Goal: Information Seeking & Learning: Learn about a topic

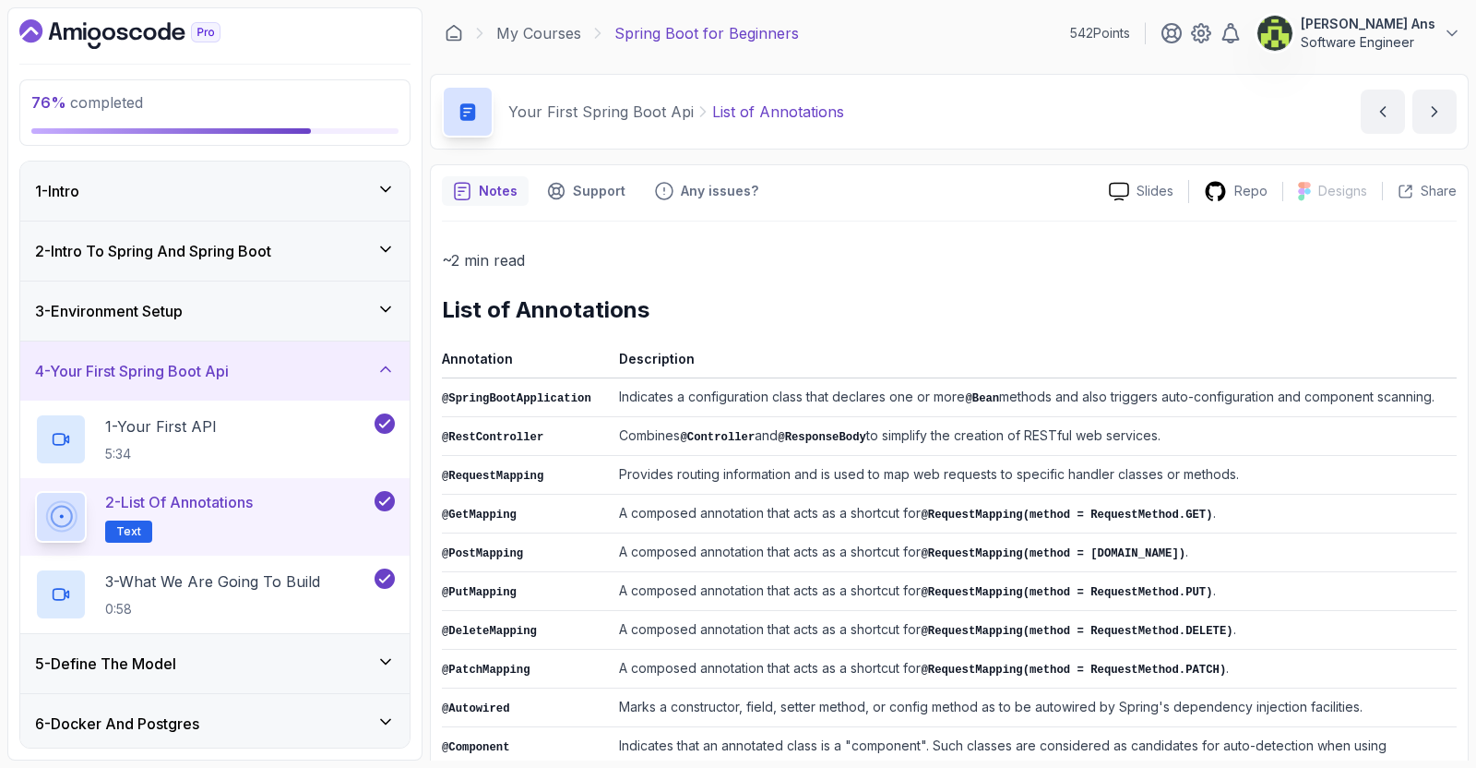
click at [265, 369] on div "4 - Your First Spring Boot Api" at bounding box center [215, 371] width 360 height 22
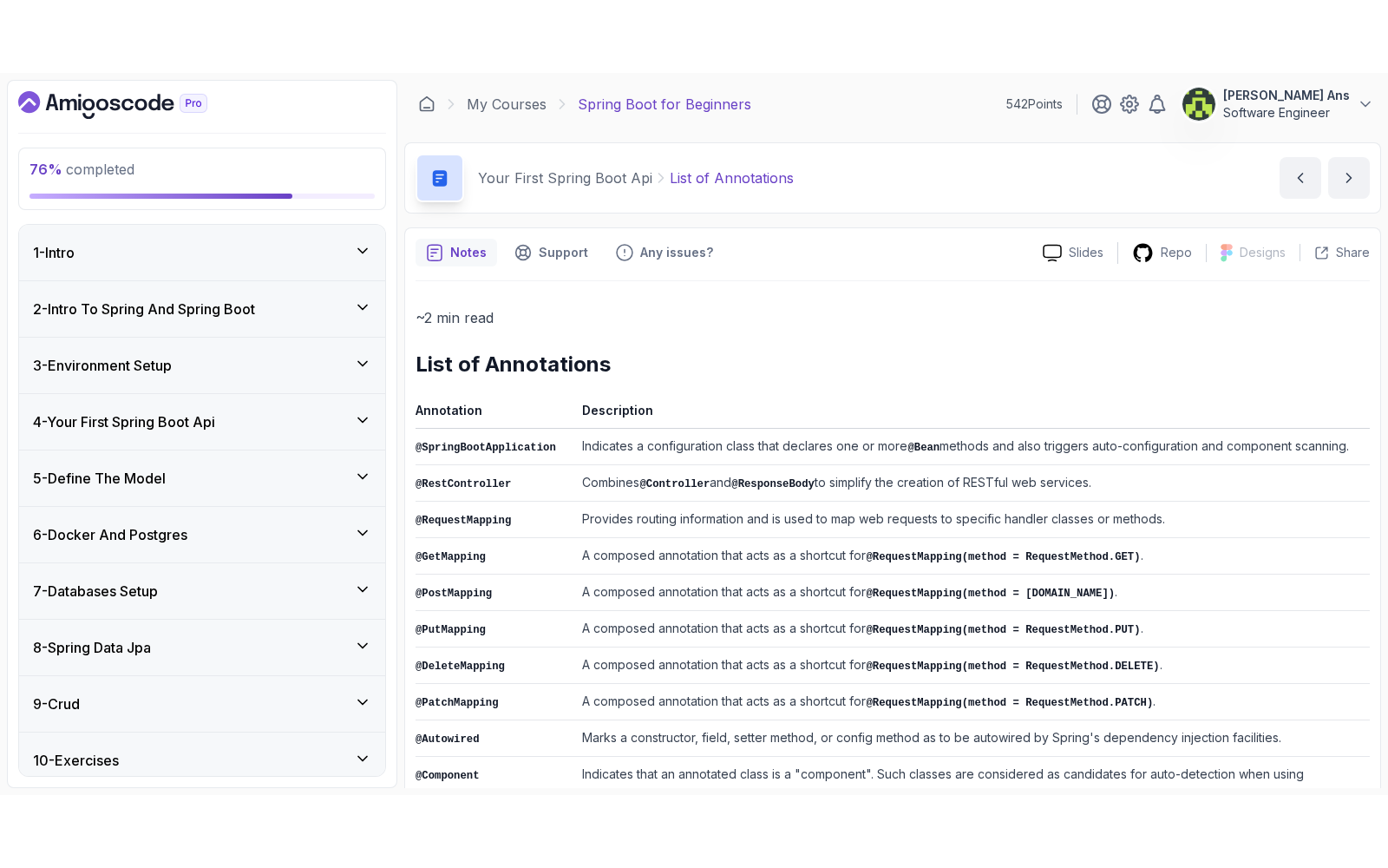
scroll to position [121, 0]
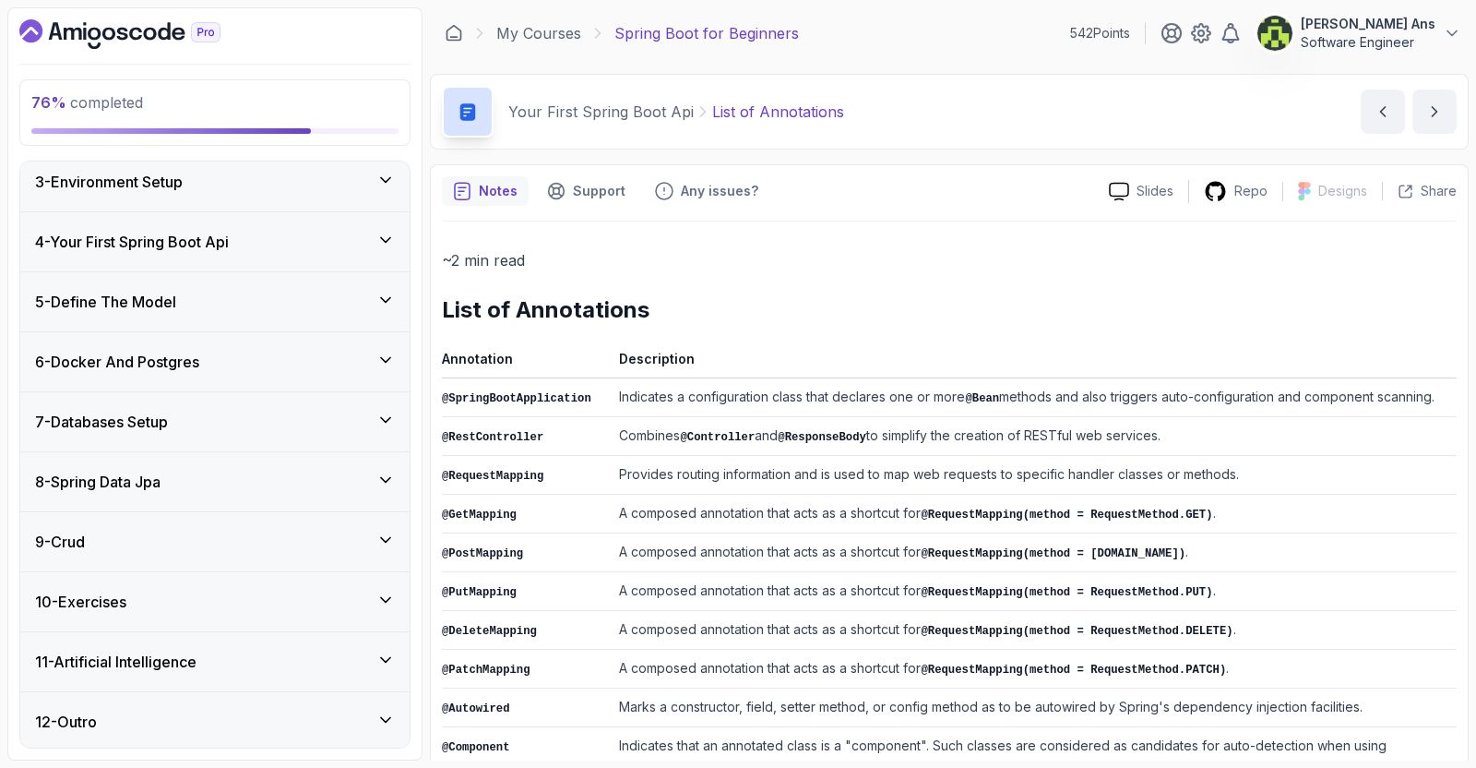
click at [304, 654] on div "11 - Artificial Intelligence" at bounding box center [215, 661] width 360 height 22
click at [306, 703] on div "1 - Intro 2:13" at bounding box center [203, 729] width 336 height 52
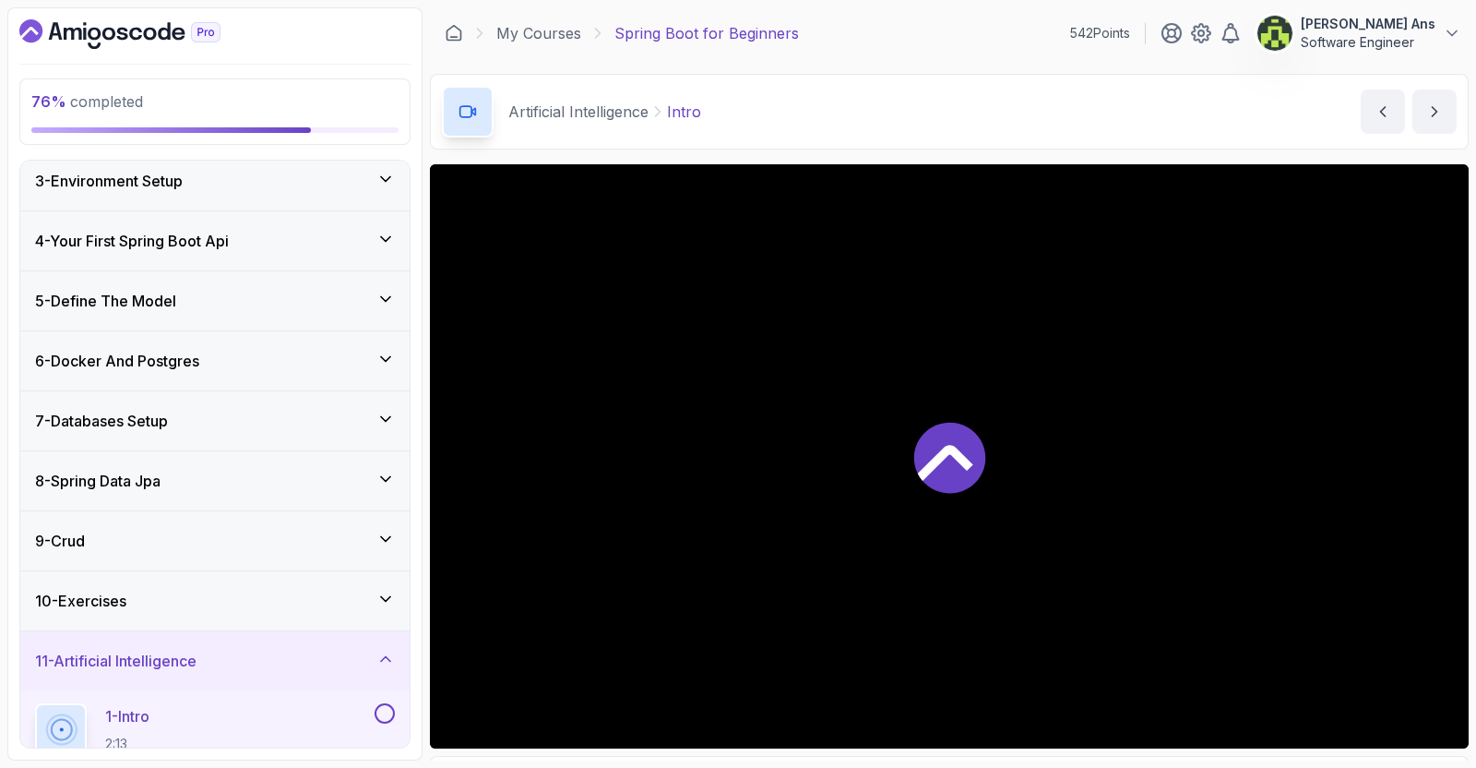
click at [314, 572] on div "10 - Exercises" at bounding box center [214, 600] width 389 height 59
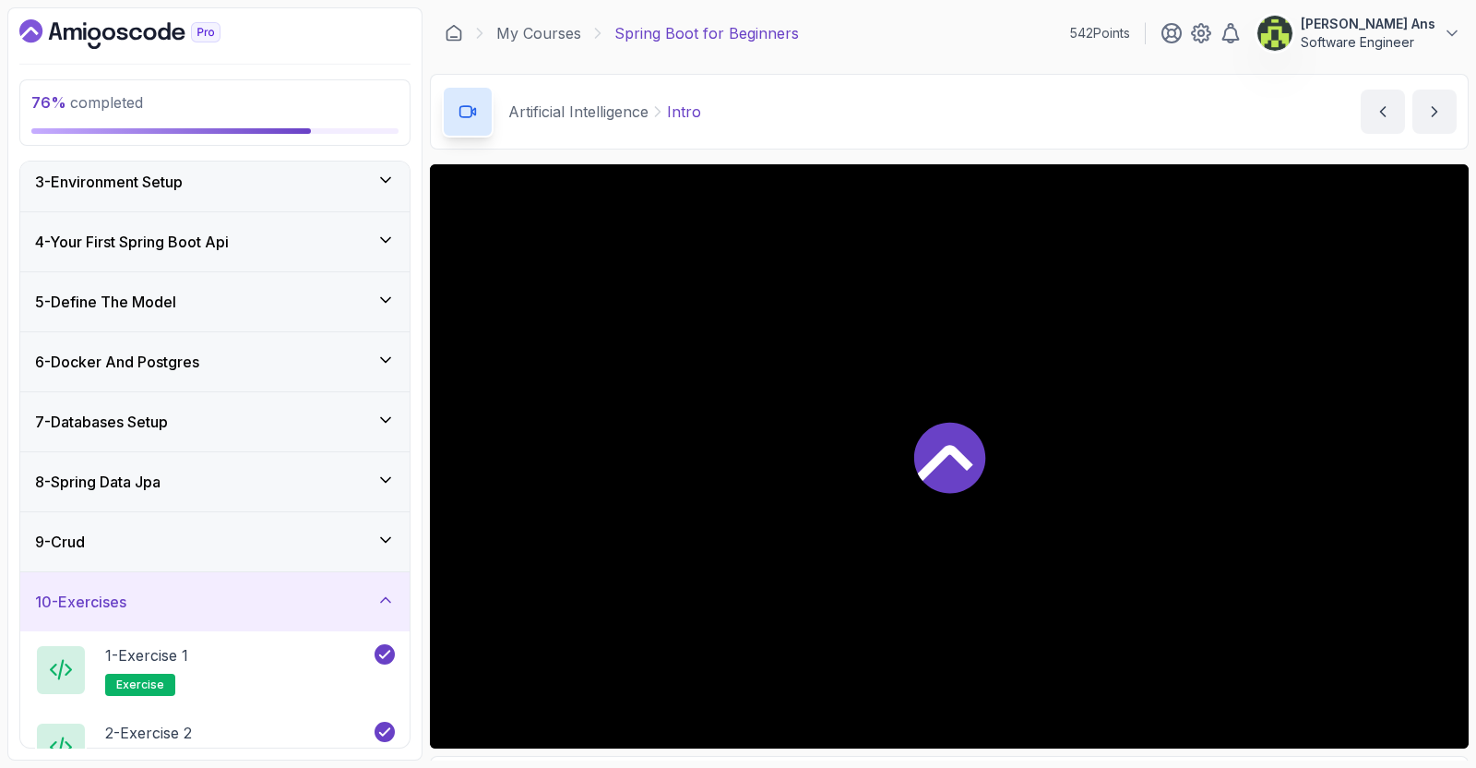
click at [314, 572] on div "10 - Exercises" at bounding box center [214, 601] width 389 height 59
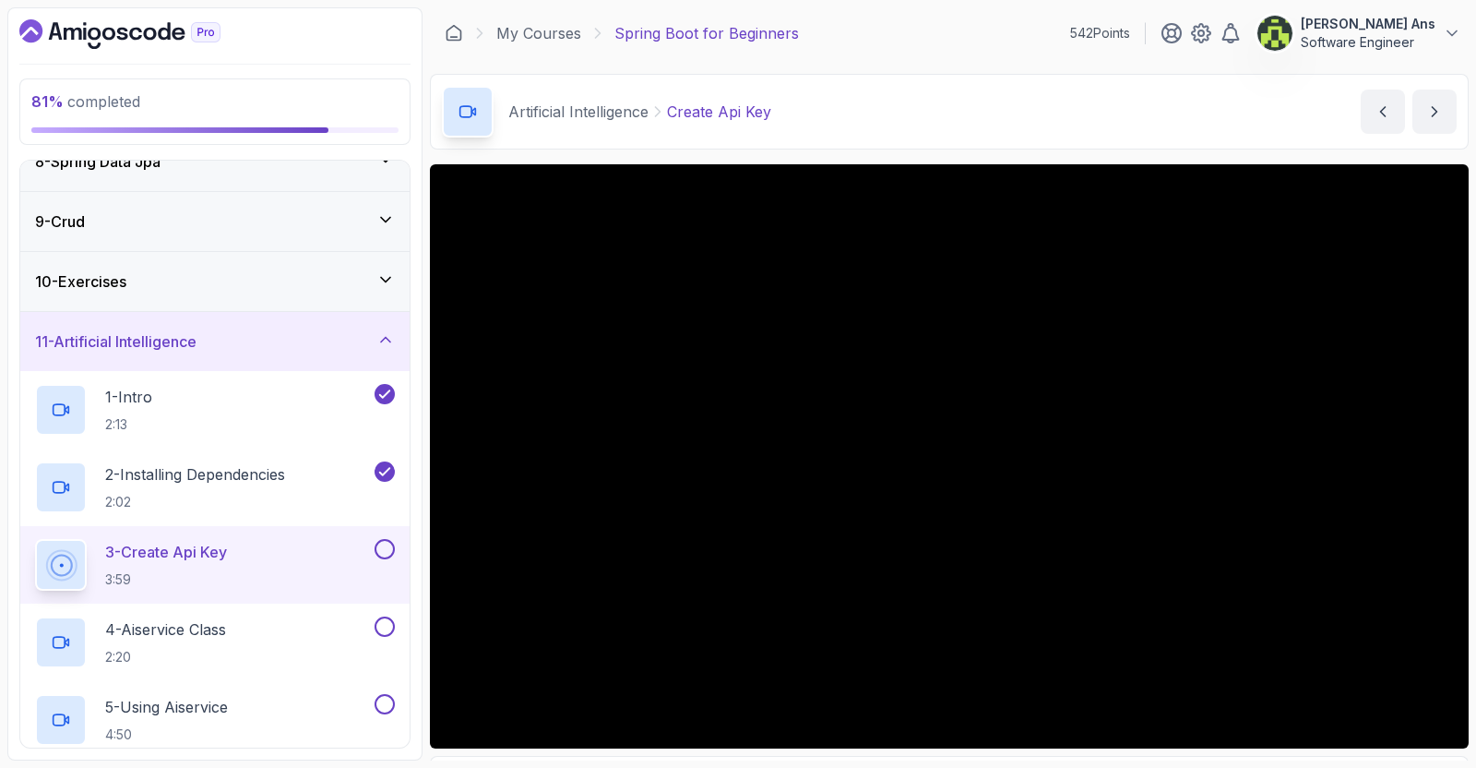
scroll to position [485, 0]
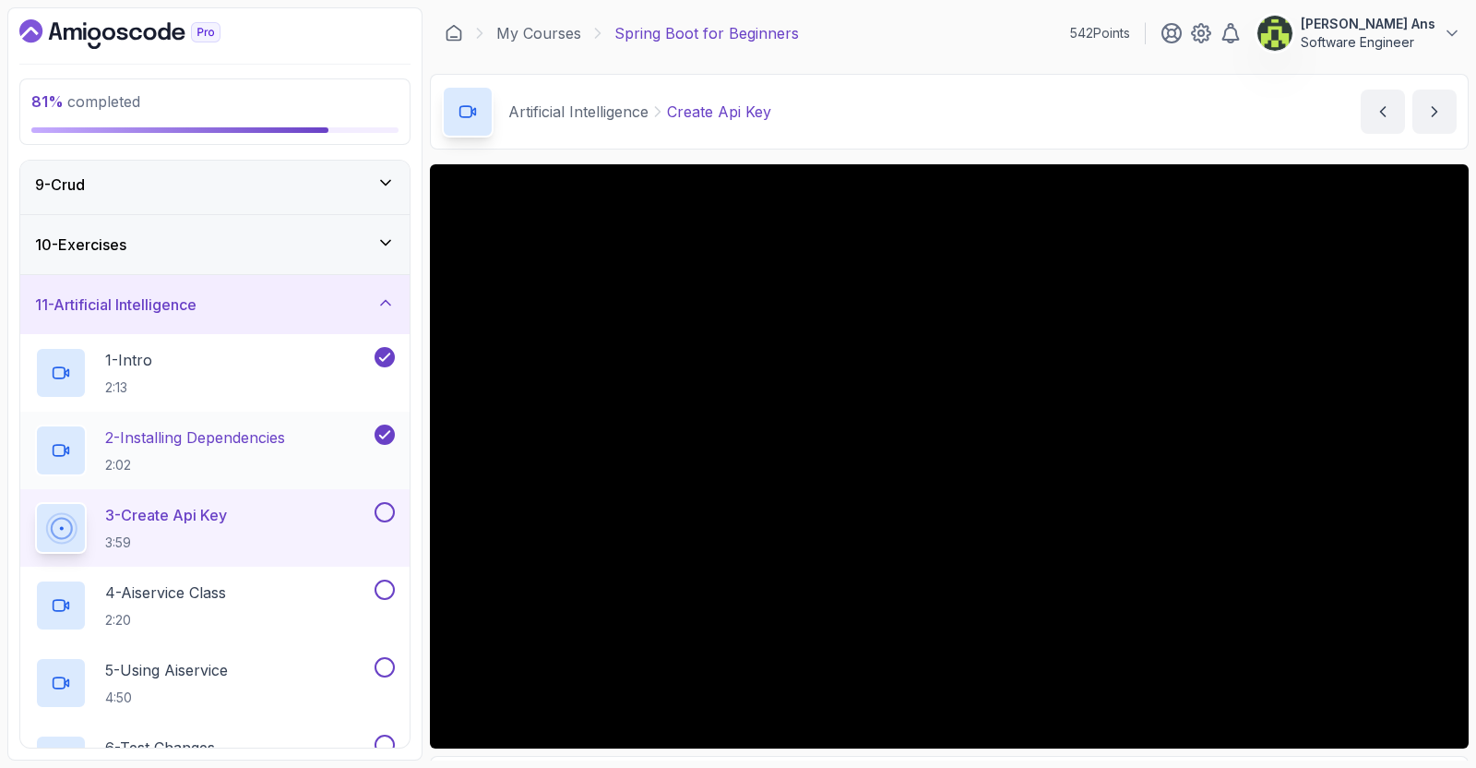
click at [262, 451] on h2 "2 - Installing Dependencies 2:02" at bounding box center [195, 450] width 180 height 48
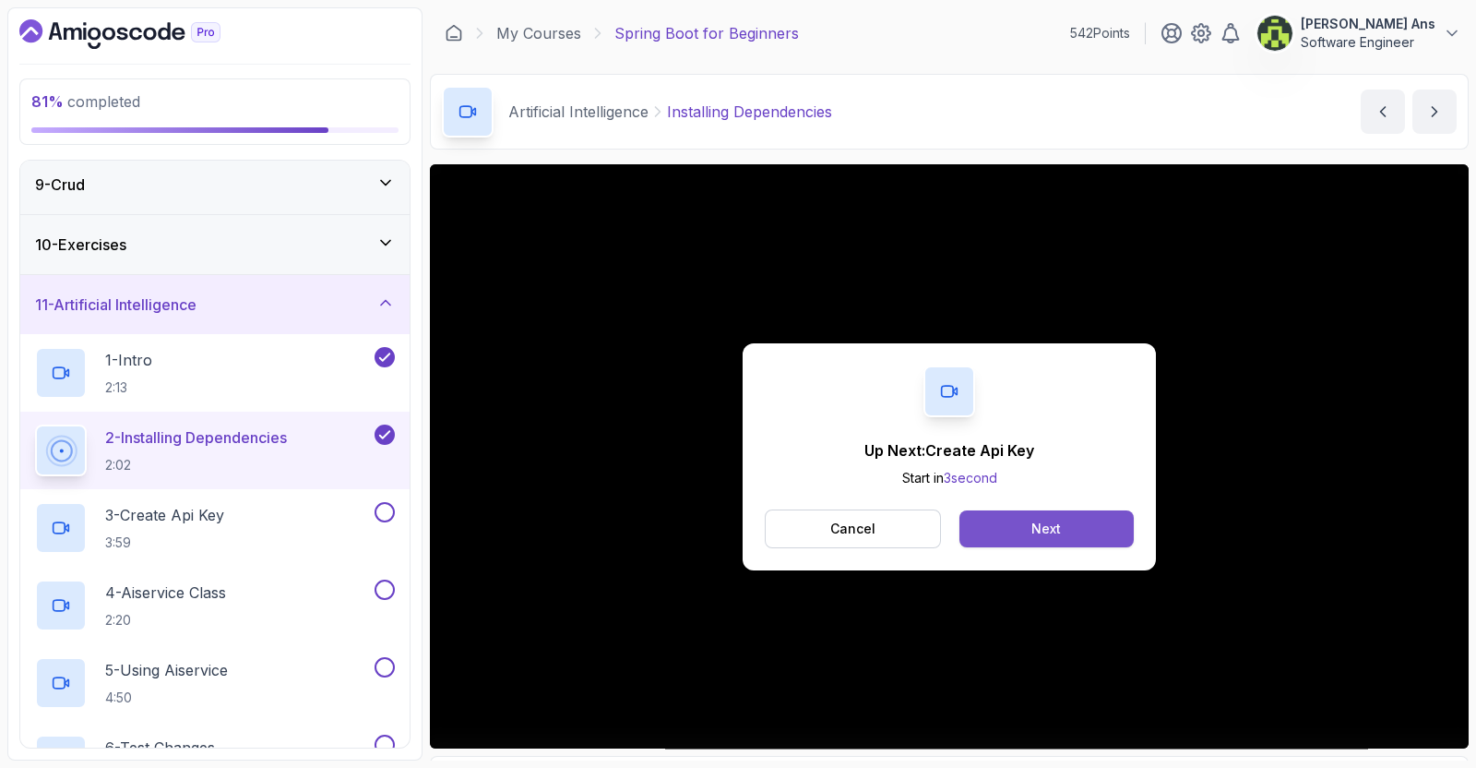
click at [734, 542] on button "Next" at bounding box center [1046, 528] width 174 height 37
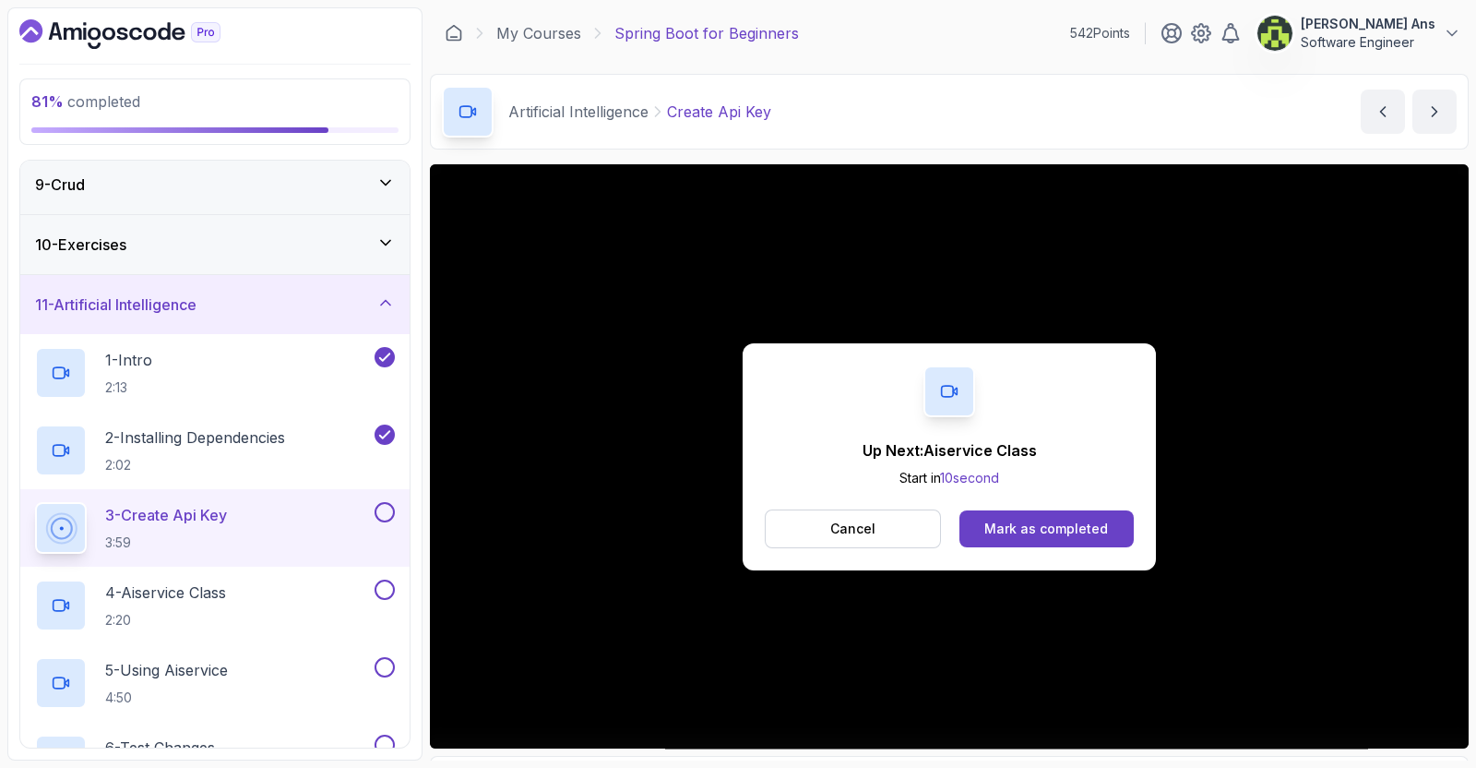
click at [734, 606] on div "Up Next: Aiservice Class Start in 10 second Cancel Mark as completed" at bounding box center [949, 456] width 1039 height 584
click at [734, 530] on p "Cancel" at bounding box center [852, 528] width 45 height 18
click at [734, 521] on div "Mark as completed" at bounding box center [1046, 528] width 124 height 18
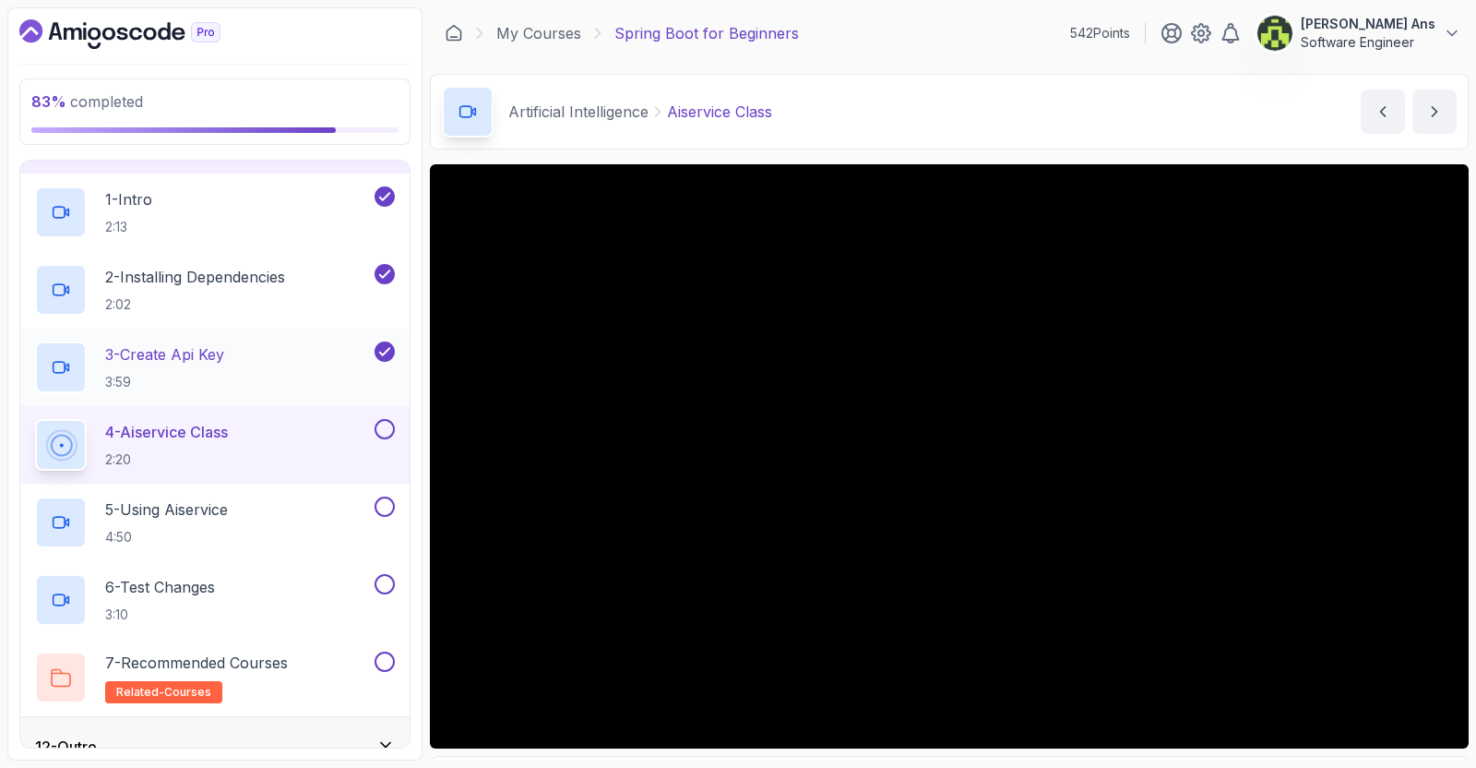
scroll to position [649, 0]
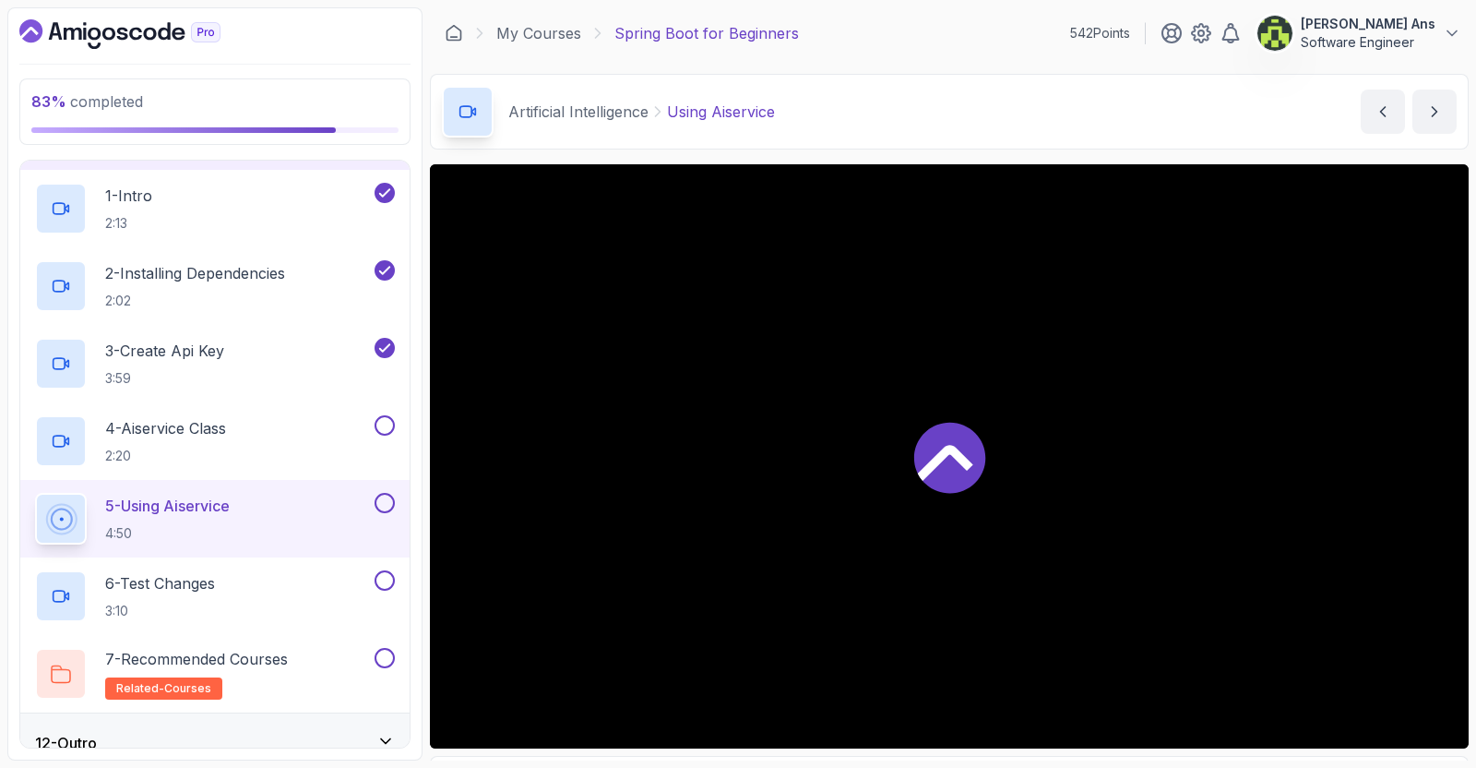
click at [734, 491] on div at bounding box center [949, 456] width 1039 height 584
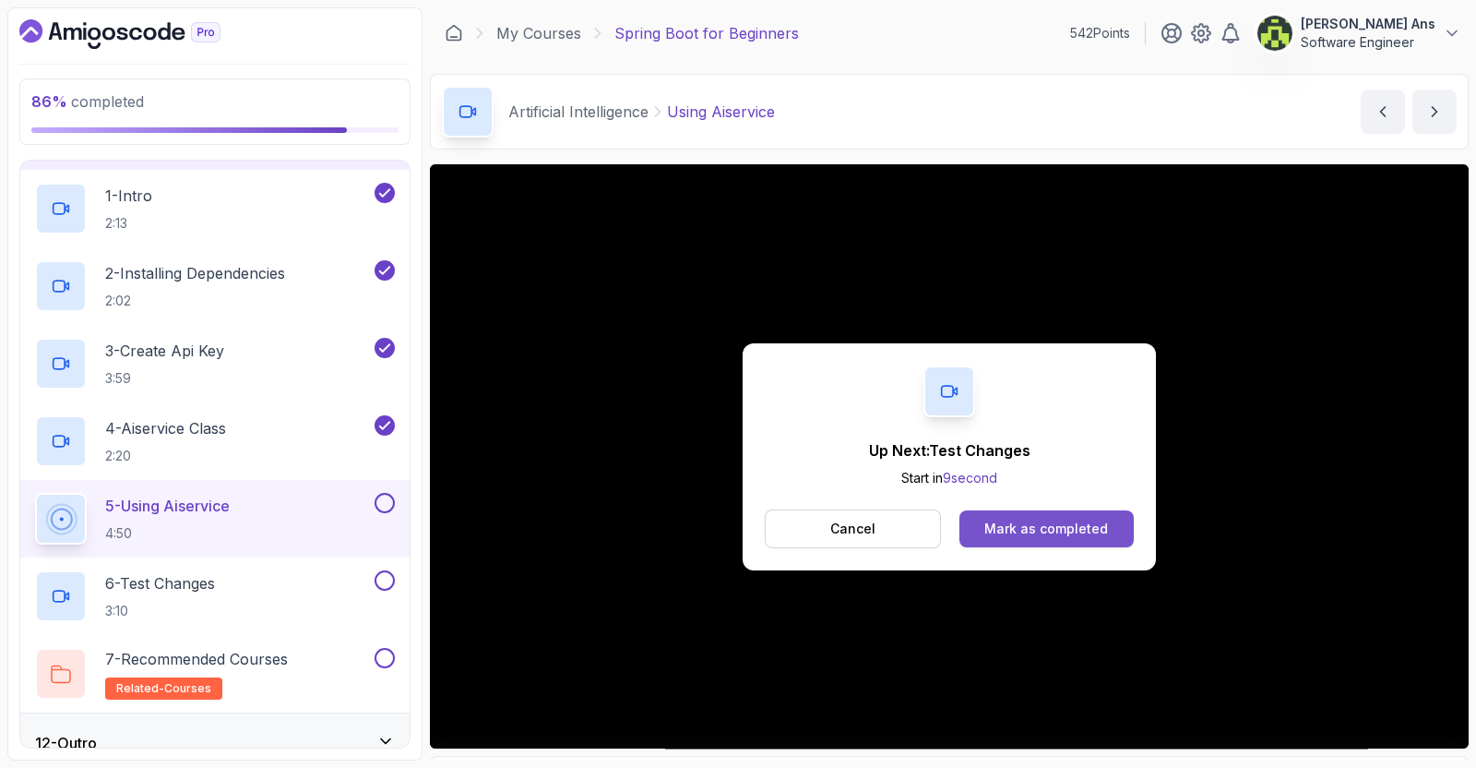
click at [734, 537] on button "Mark as completed" at bounding box center [1046, 528] width 174 height 37
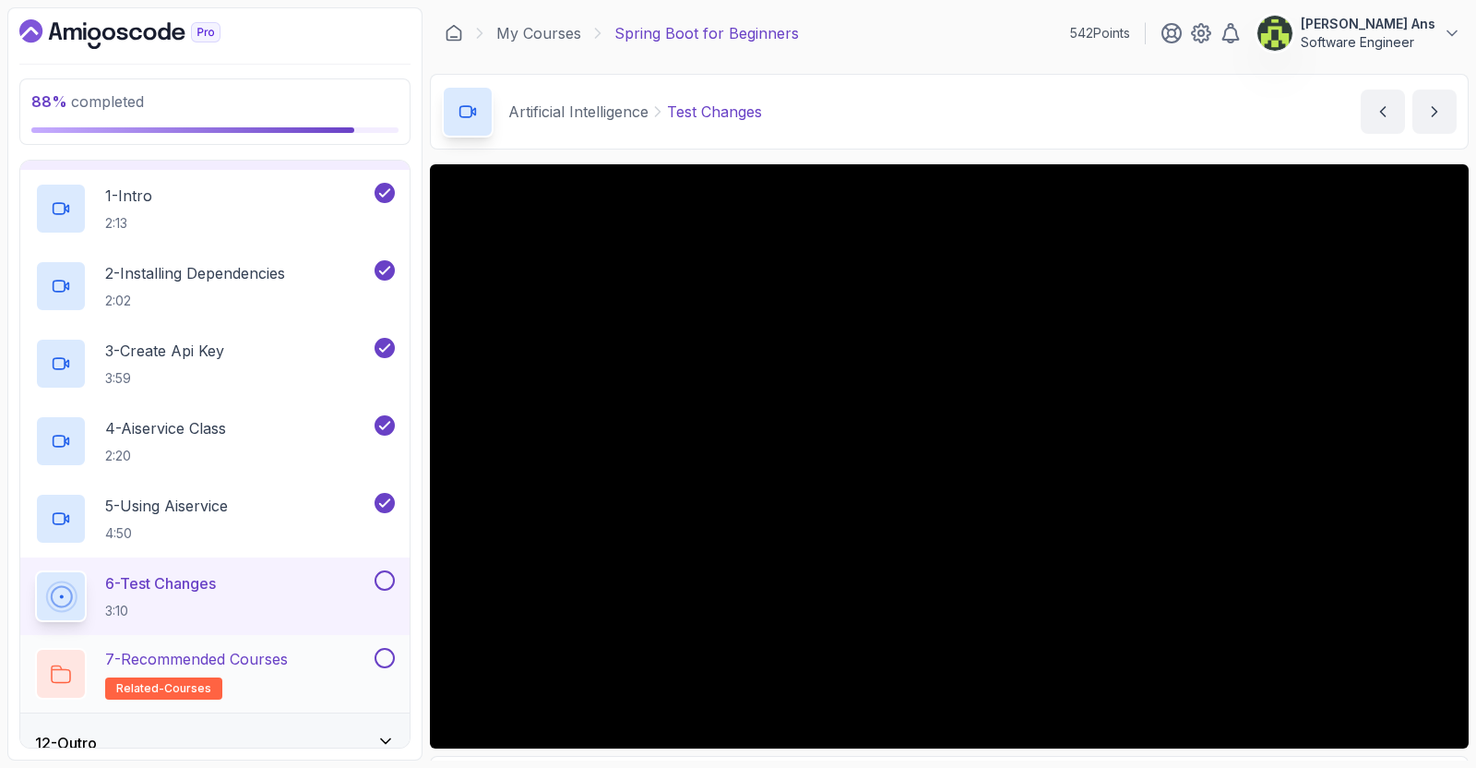
scroll to position [672, 0]
